Goal: Use online tool/utility: Utilize a website feature to perform a specific function

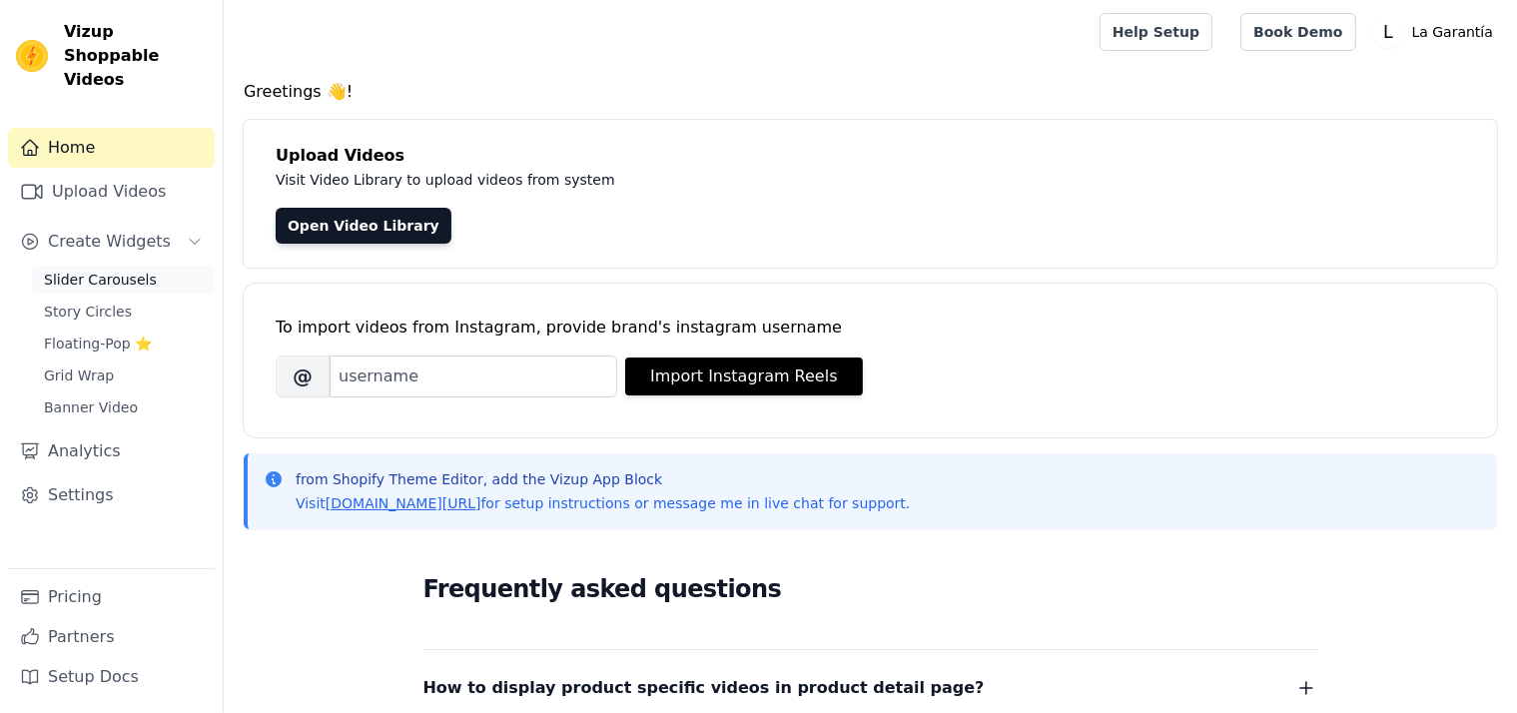
click at [98, 270] on span "Slider Carousels" at bounding box center [100, 280] width 113 height 20
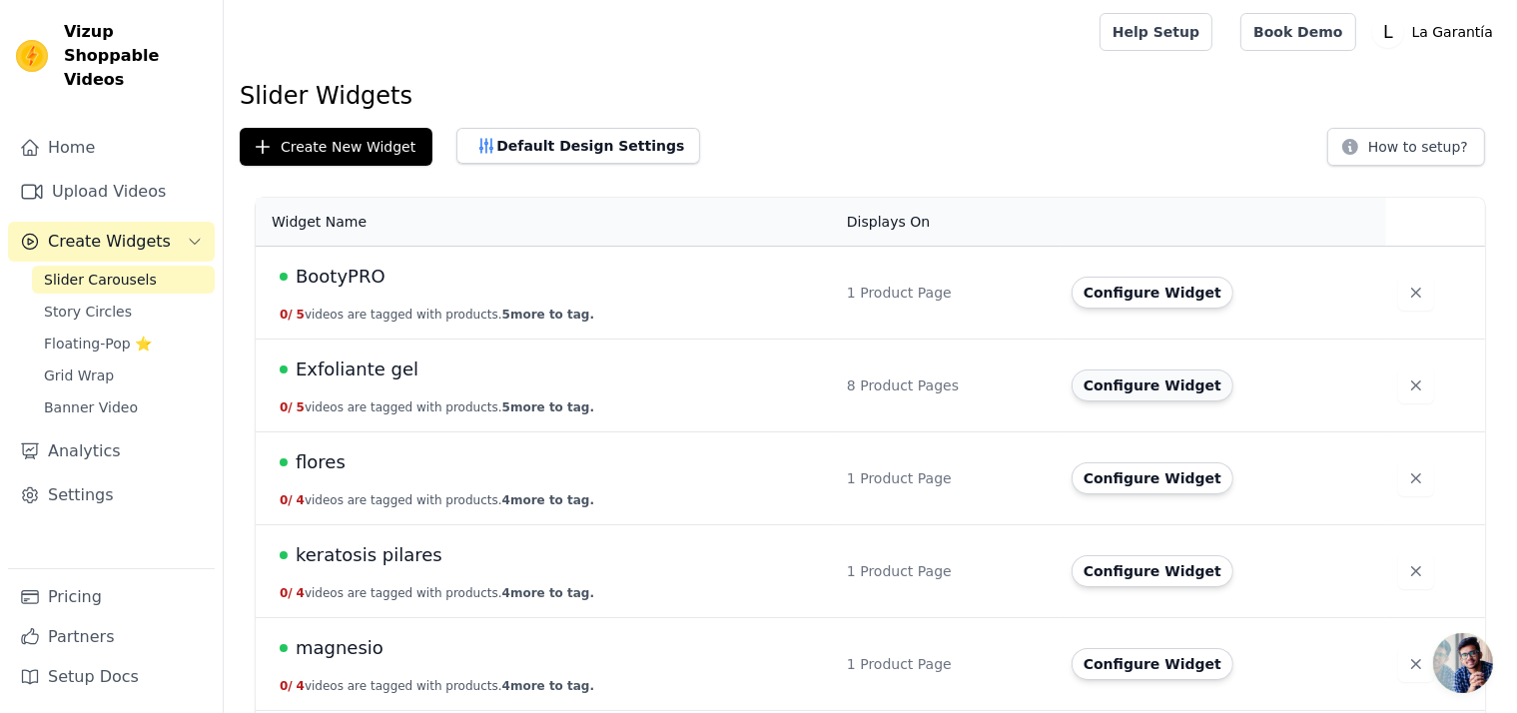
click at [1134, 379] on button "Configure Widget" at bounding box center [1153, 385] width 162 height 32
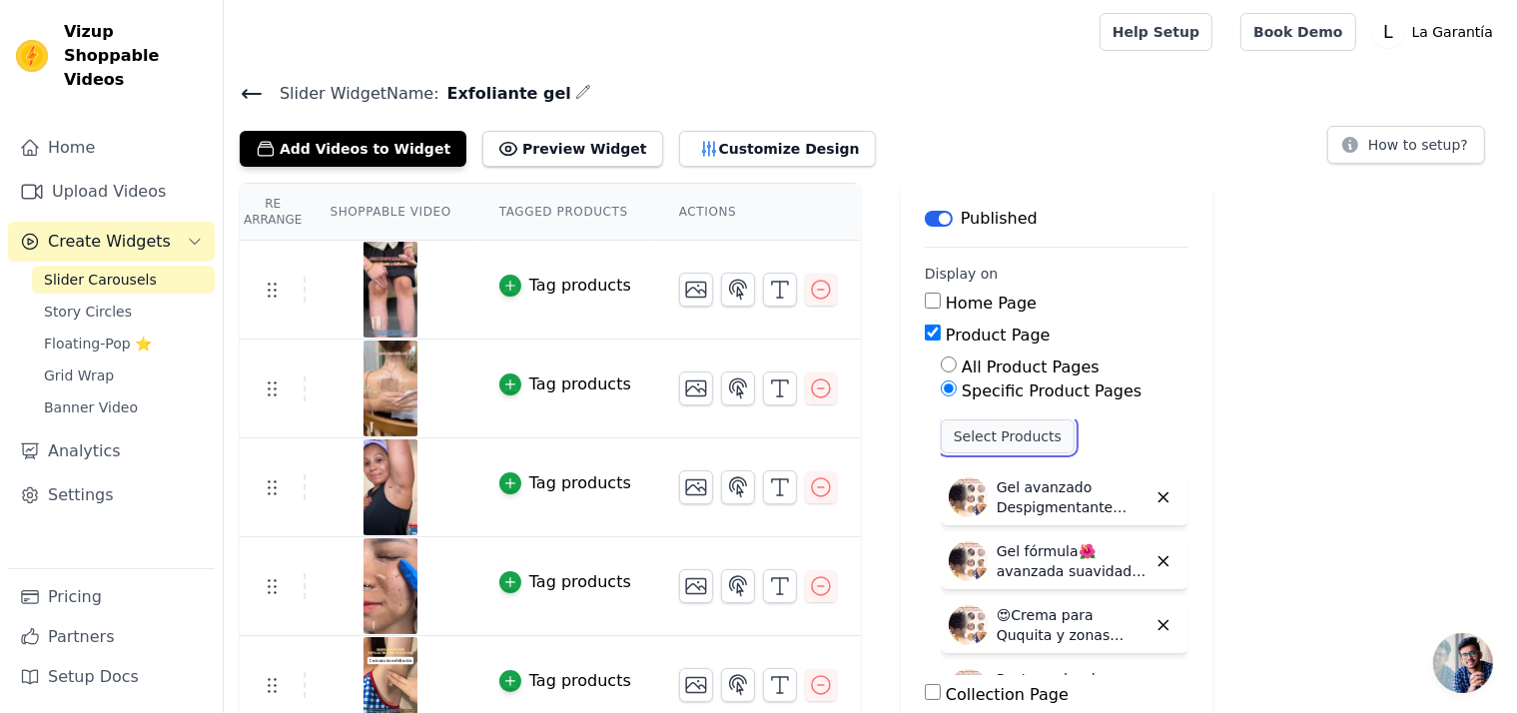
click at [978, 439] on button "Select Products" at bounding box center [1008, 436] width 134 height 34
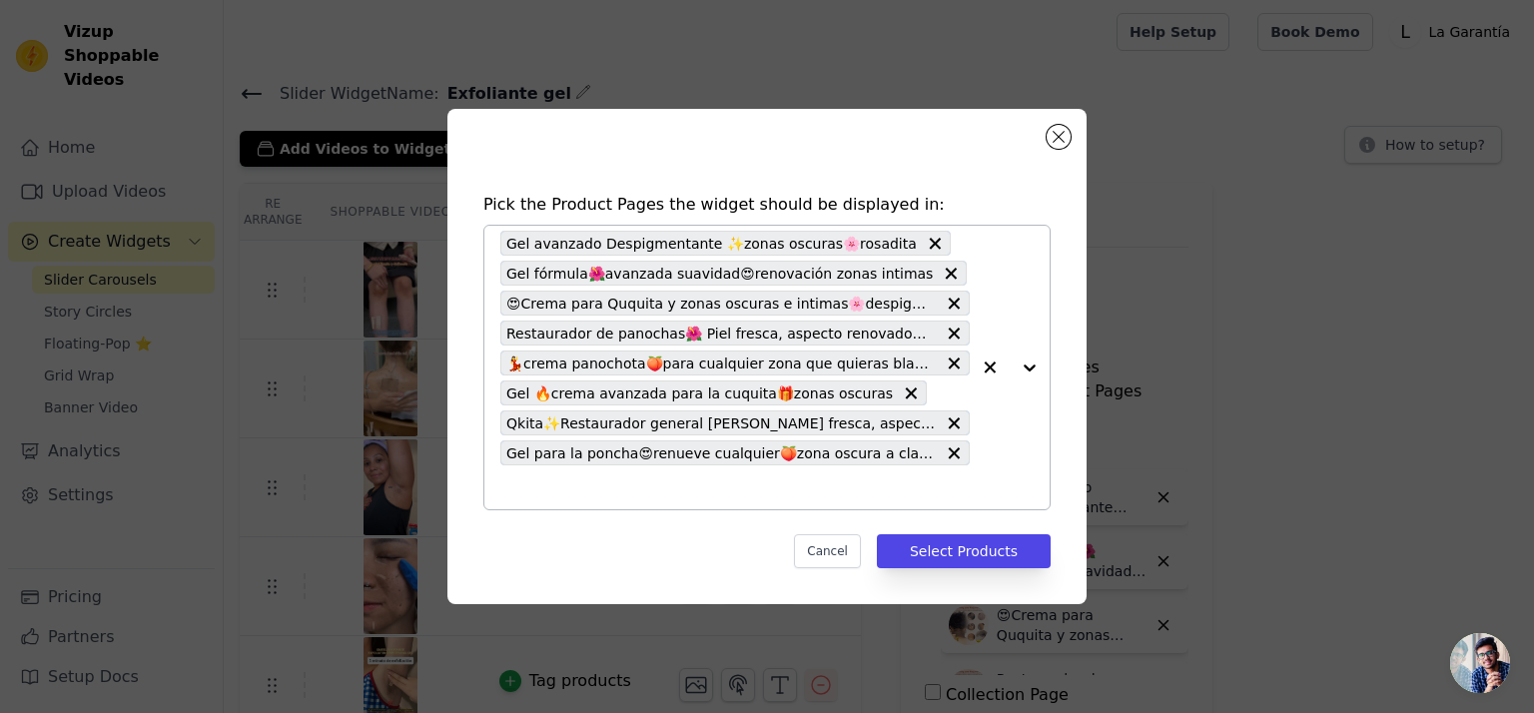
click at [863, 492] on input "text" at bounding box center [734, 487] width 469 height 24
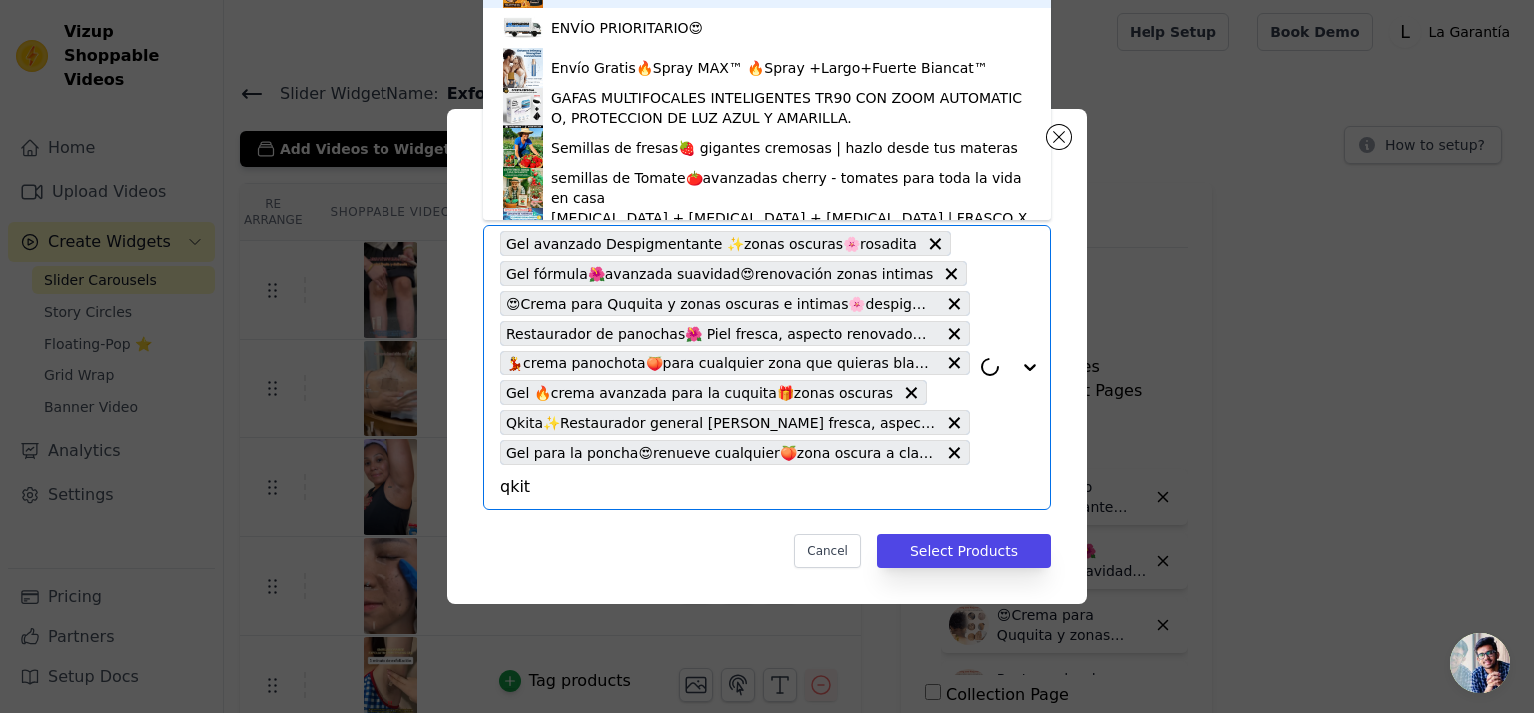
type input "qkita"
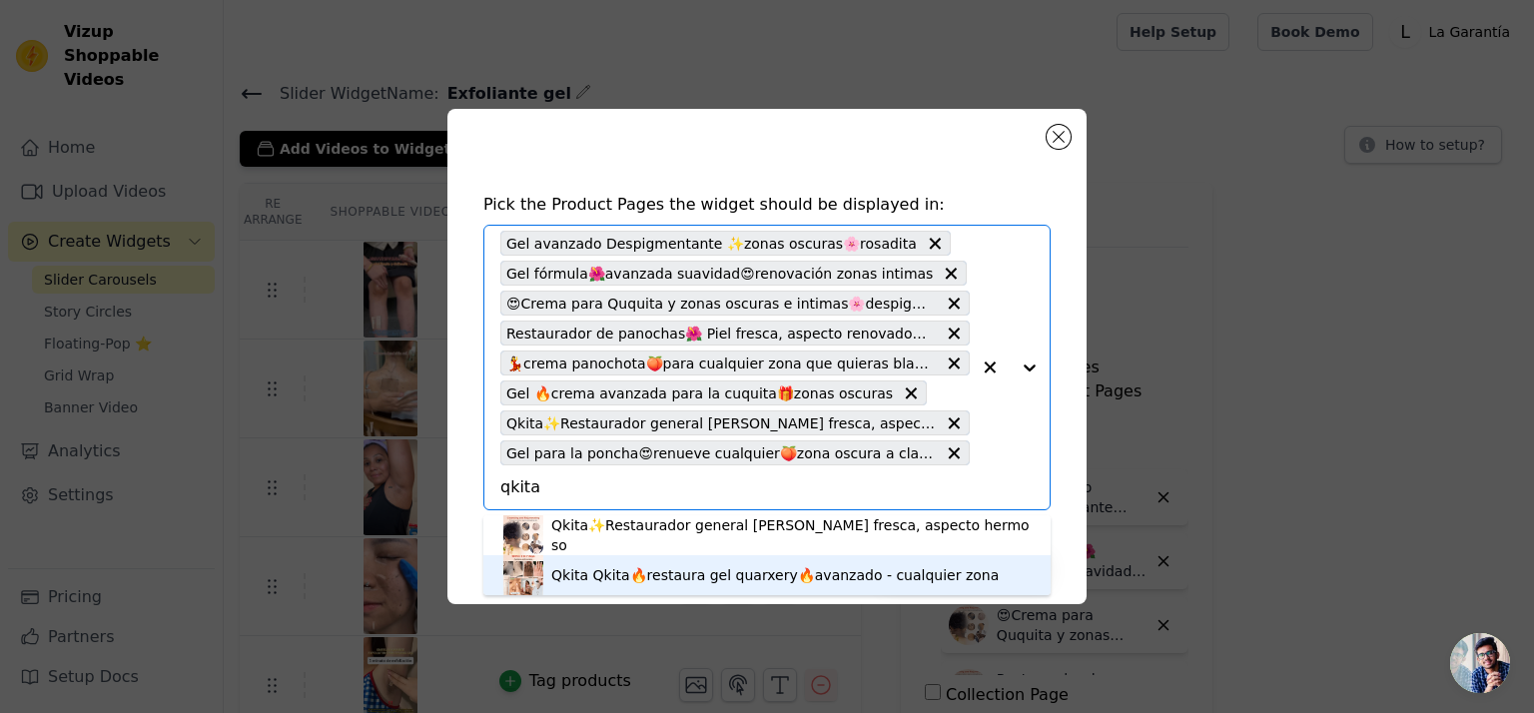
click at [656, 581] on div "Qkita Qkita🔥restaura gel quarxery🔥avanzado - cualquier zona" at bounding box center [774, 575] width 447 height 20
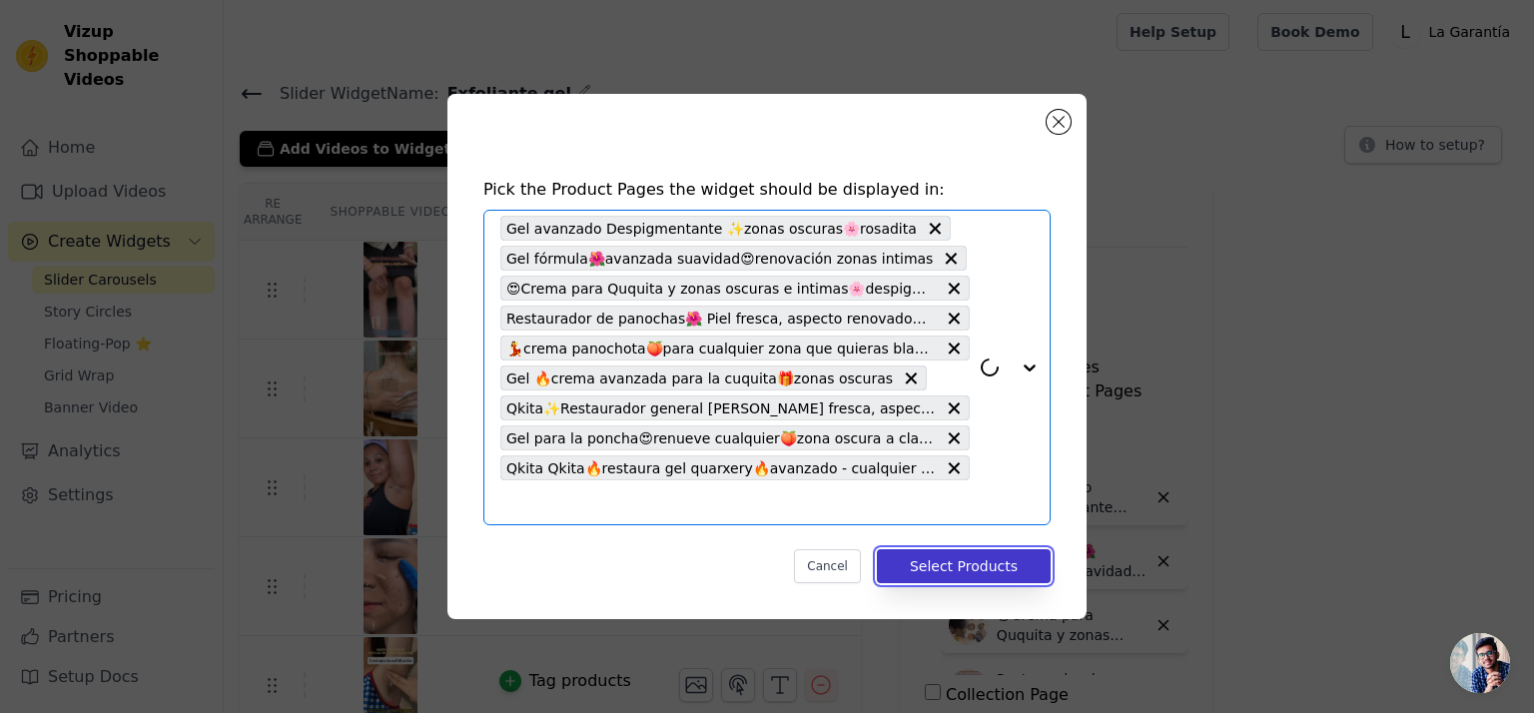
click at [952, 569] on button "Select Products" at bounding box center [964, 566] width 174 height 34
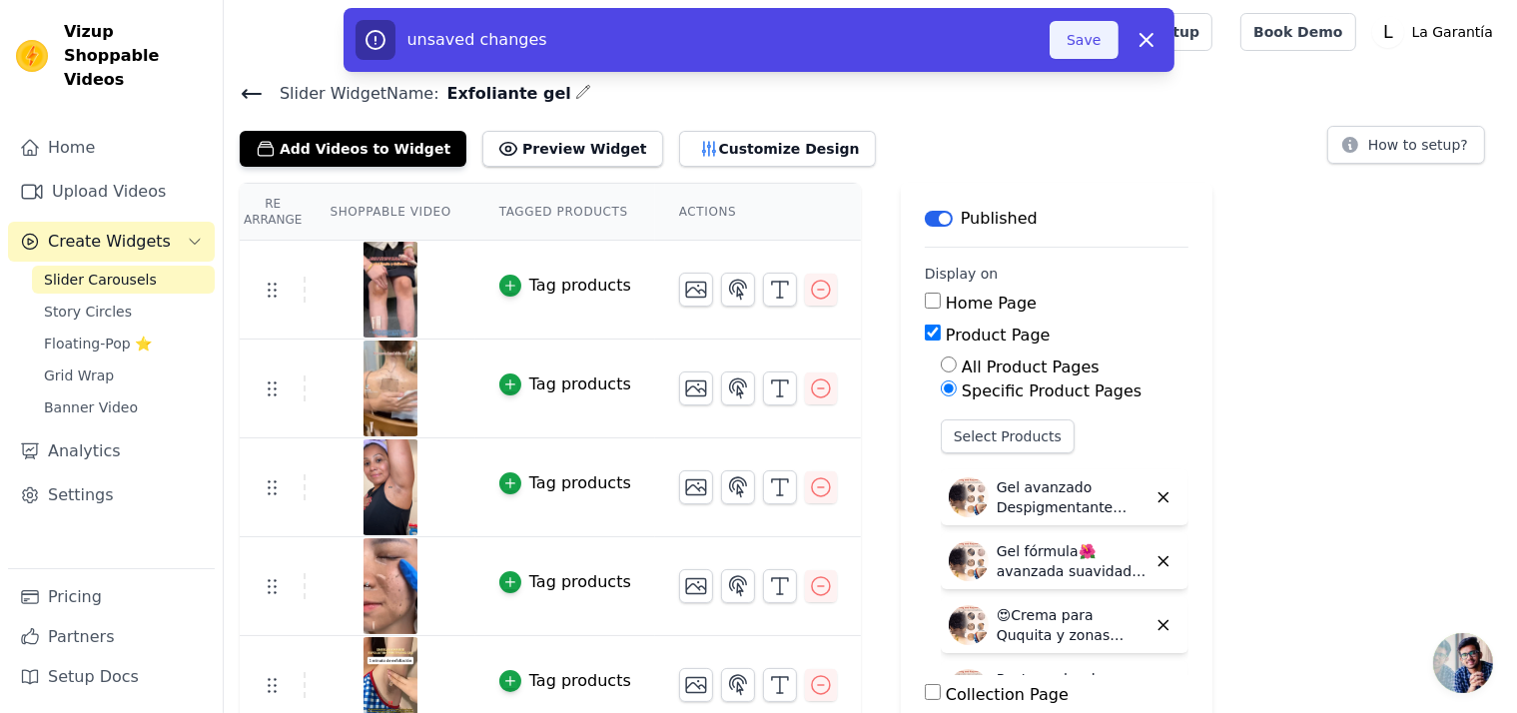
click at [1071, 52] on button "Save" at bounding box center [1084, 40] width 68 height 38
